Goal: Information Seeking & Learning: Learn about a topic

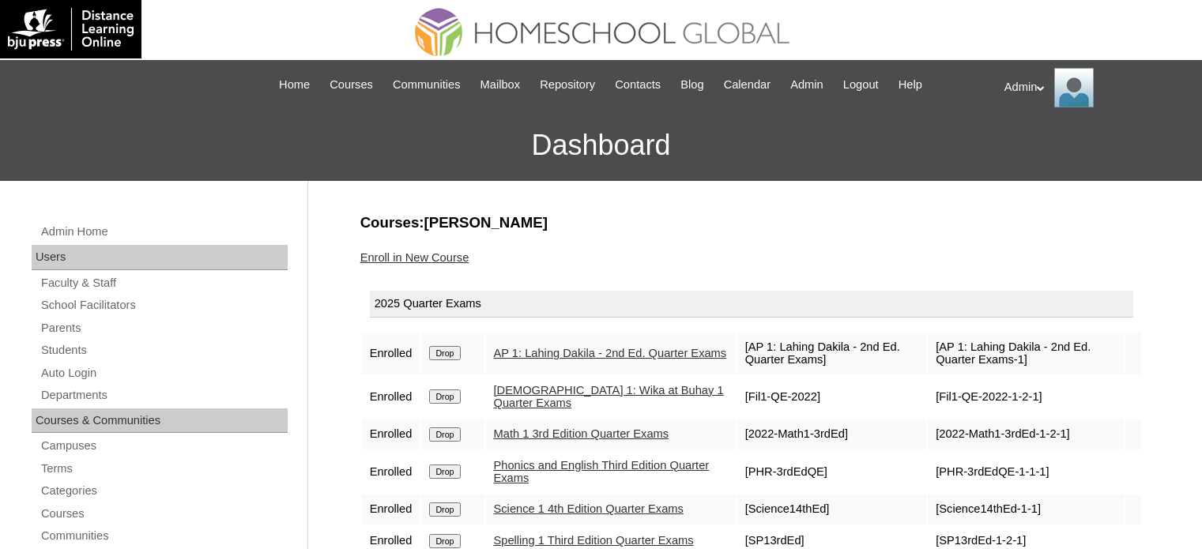
scroll to position [142, 0]
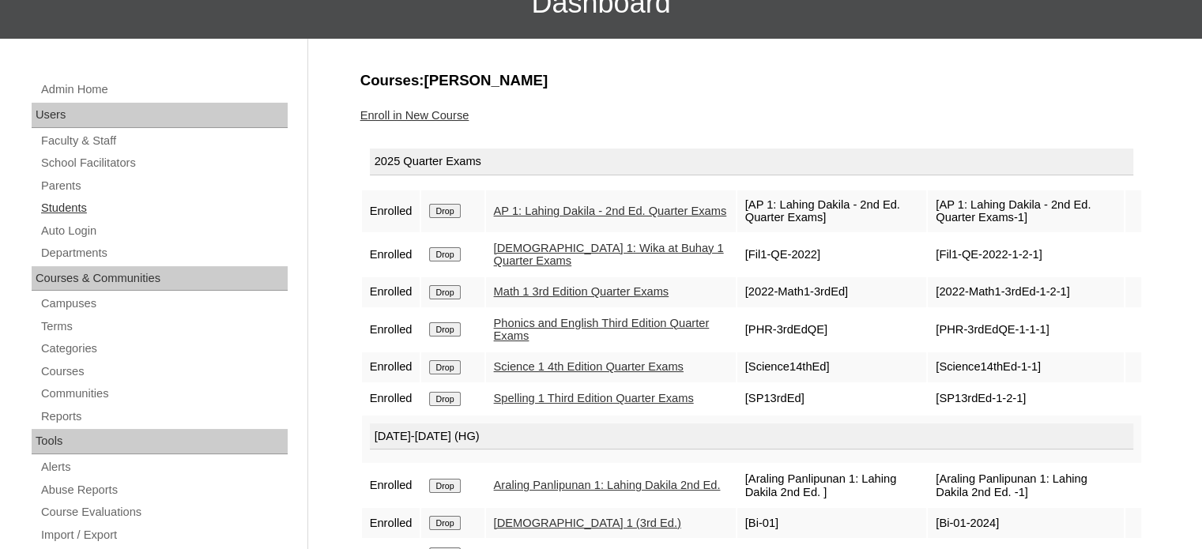
click at [72, 204] on link "Students" at bounding box center [164, 208] width 248 height 20
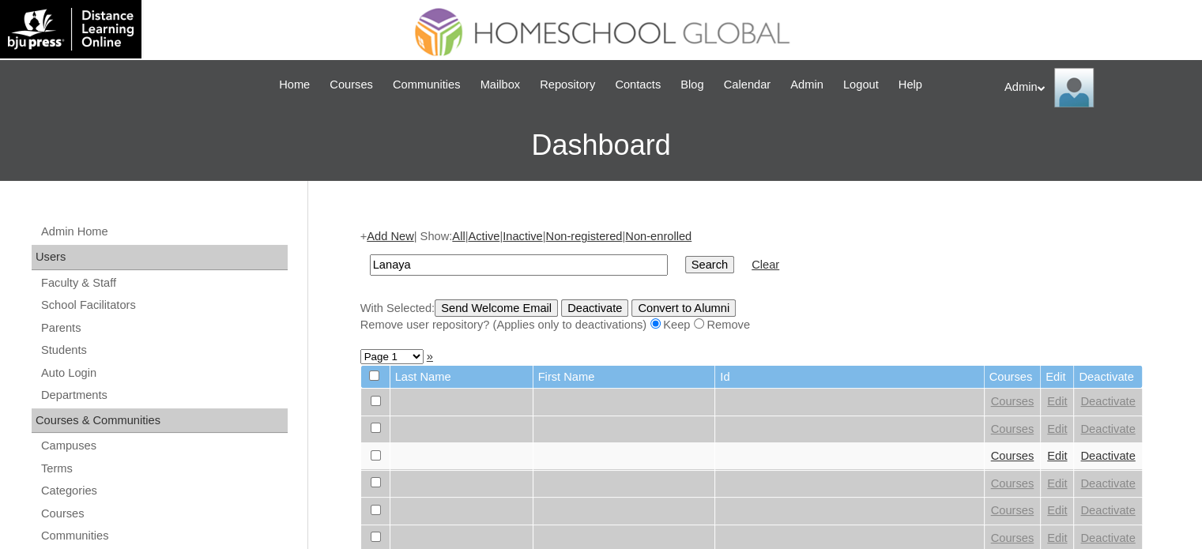
type input "Lanaya"
click at [685, 268] on input "Search" at bounding box center [709, 264] width 49 height 17
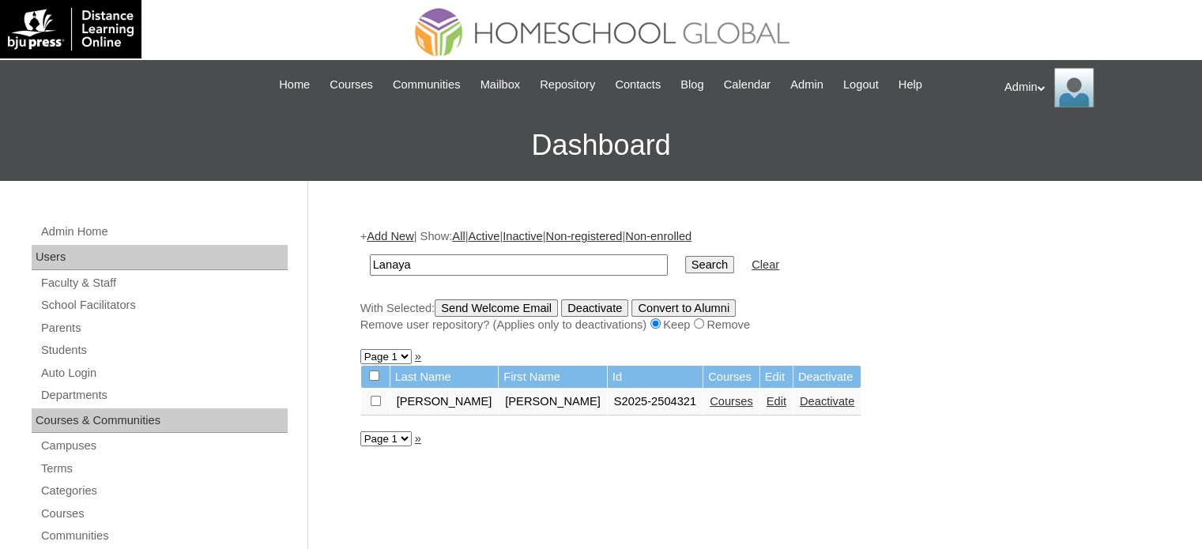
click at [710, 403] on link "Courses" at bounding box center [731, 401] width 43 height 13
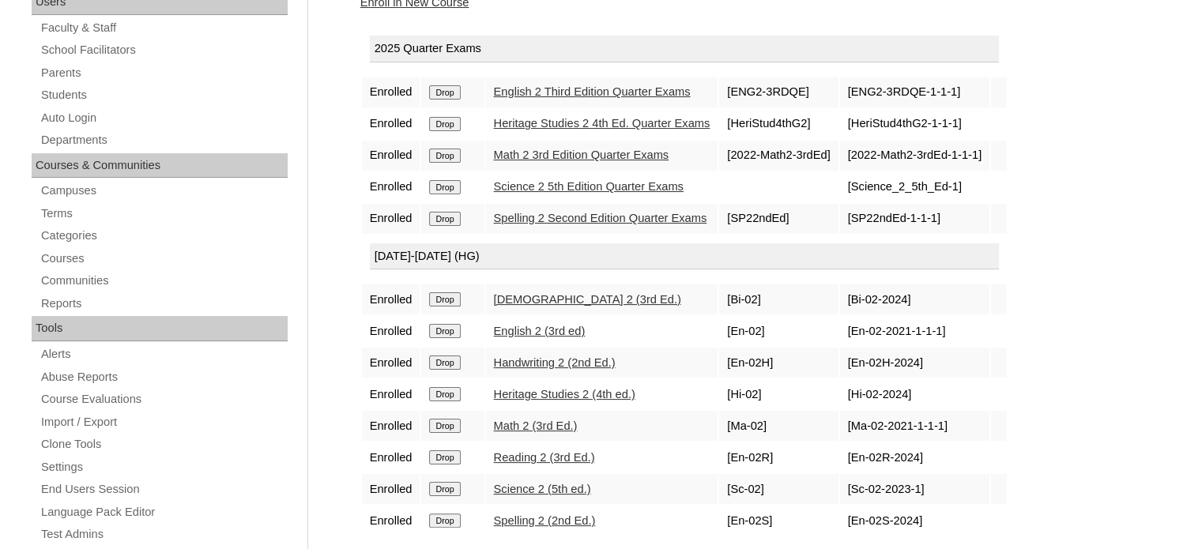
scroll to position [256, 0]
click at [560, 482] on link "Science 2 (5th ed.)" at bounding box center [542, 488] width 97 height 13
click at [564, 486] on link "Science 2 (5th ed.)" at bounding box center [542, 488] width 97 height 13
